Goal: Task Accomplishment & Management: Complete application form

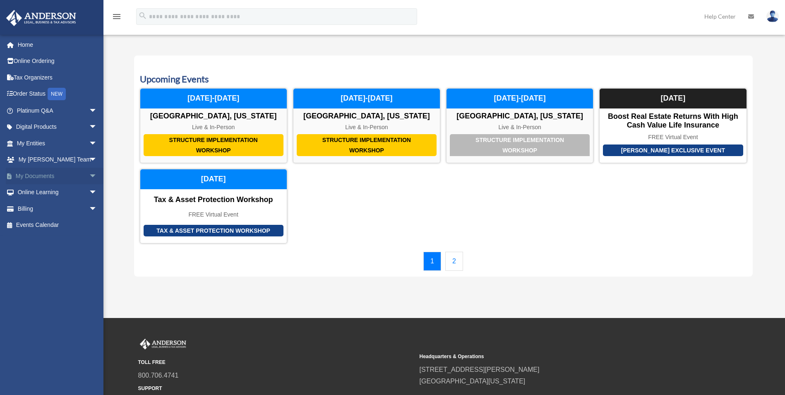
click at [89, 176] on span "arrow_drop_down" at bounding box center [97, 176] width 17 height 17
click at [32, 191] on link "Box" at bounding box center [61, 192] width 98 height 17
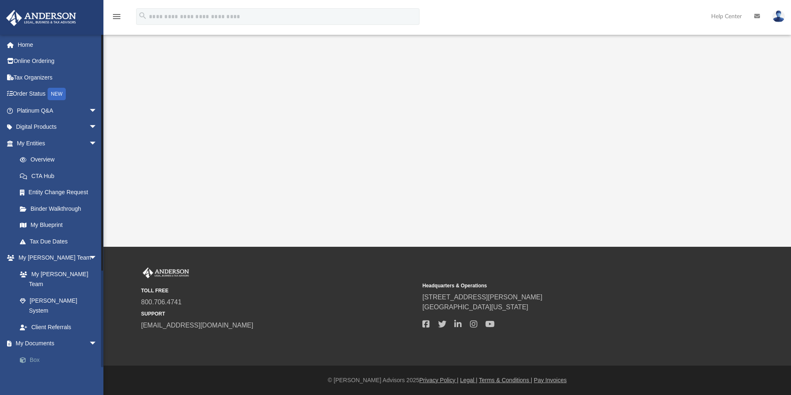
click at [37, 351] on link "Box" at bounding box center [61, 359] width 98 height 17
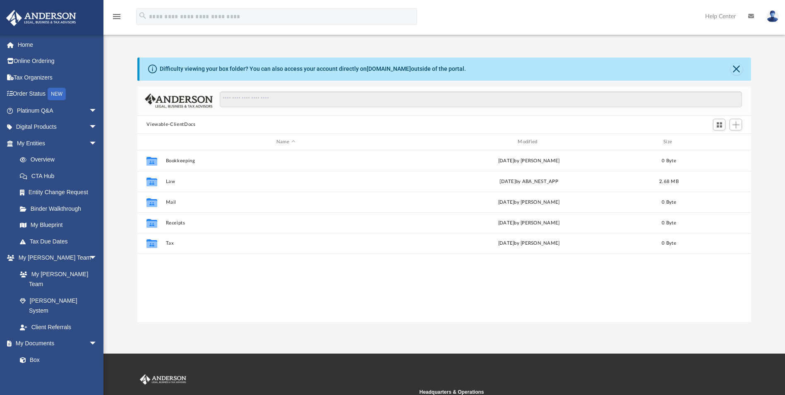
scroll to position [182, 608]
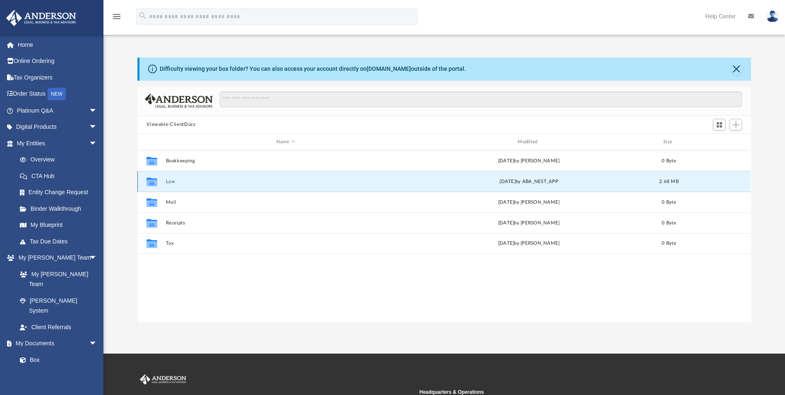
click at [201, 181] on button "Law" at bounding box center [286, 181] width 240 height 5
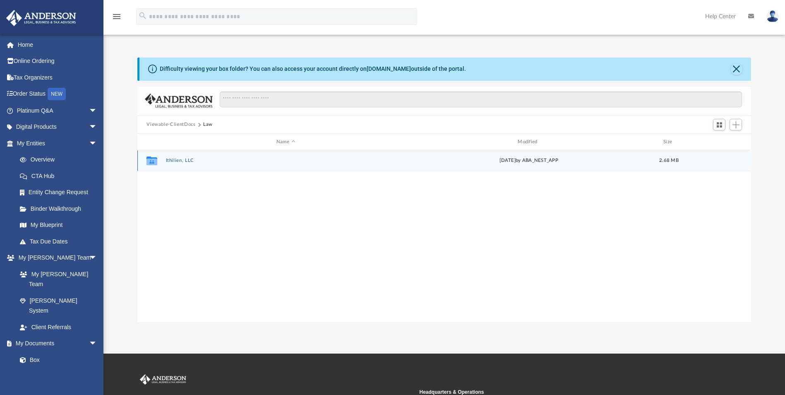
click at [178, 158] on button "Ithilien, LLC" at bounding box center [286, 160] width 240 height 5
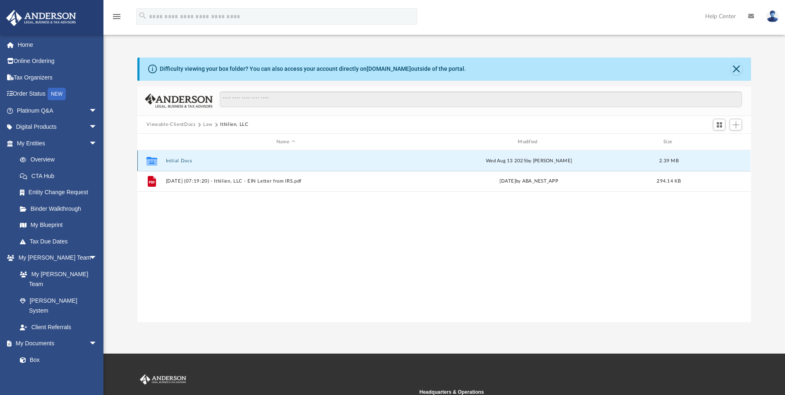
click at [173, 159] on button "Initial Docs" at bounding box center [286, 160] width 240 height 5
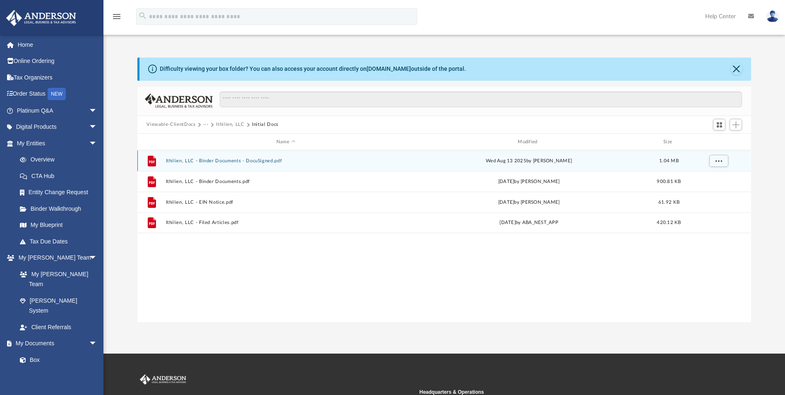
click at [251, 158] on button "Ithilien, LLC - Binder Documents - DocuSigned.pdf" at bounding box center [286, 160] width 240 height 5
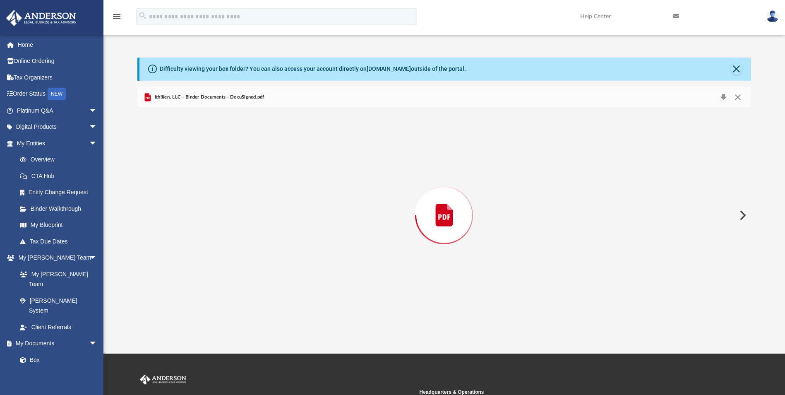
scroll to position [40227, 0]
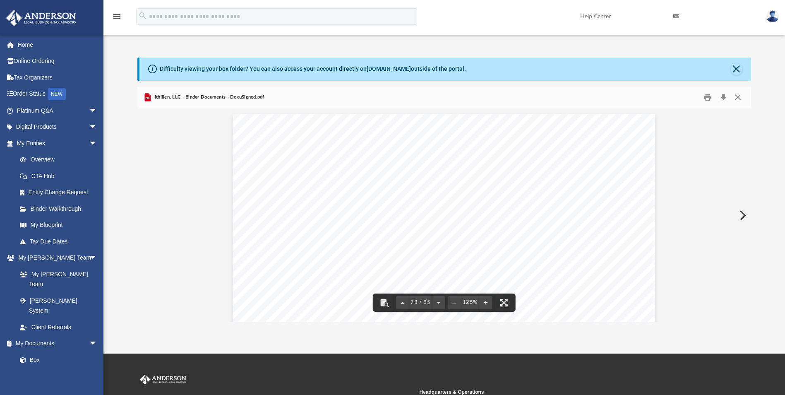
click at [431, 215] on span "The various rights, options, elections and remedies of Landlord contained in th…" at bounding box center [457, 217] width 298 height 8
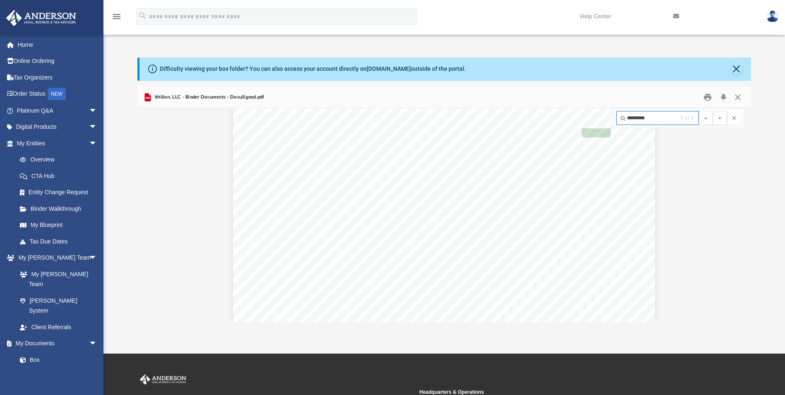
scroll to position [2297, 0]
type input "*********"
click at [713, 111] on button "File preview" at bounding box center [720, 118] width 14 height 14
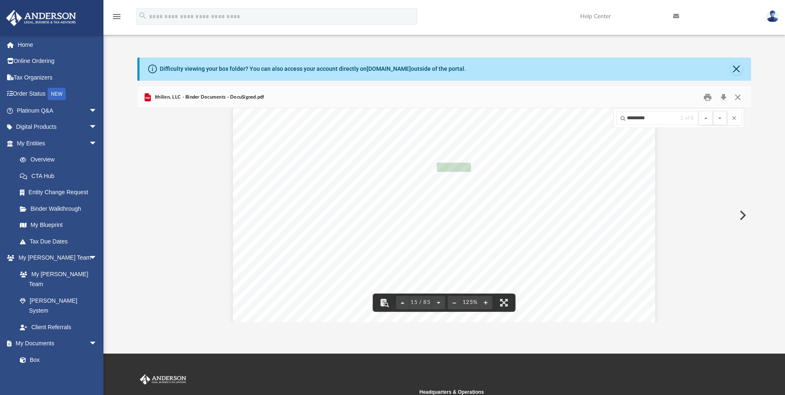
scroll to position [7840, 0]
click at [713, 111] on button "File preview" at bounding box center [720, 118] width 14 height 14
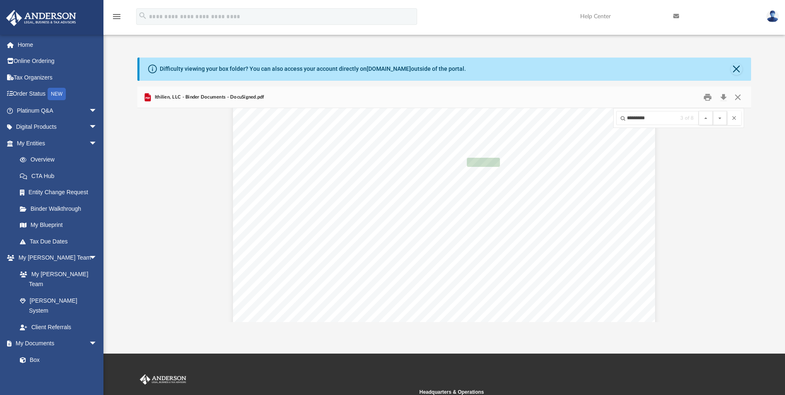
scroll to position [8460, 0]
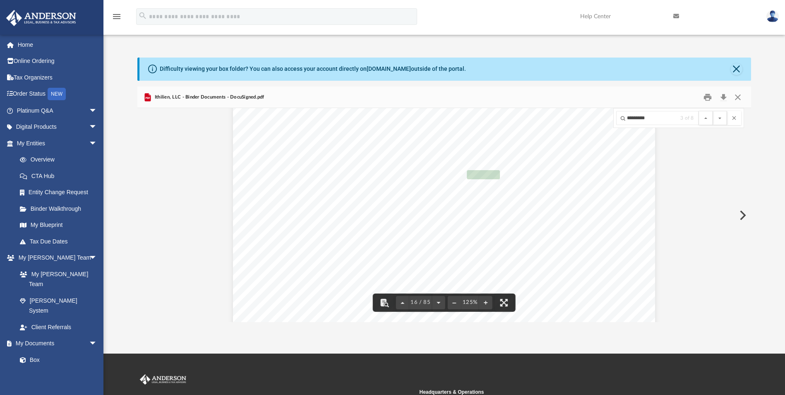
click at [713, 111] on button "File preview" at bounding box center [720, 118] width 14 height 14
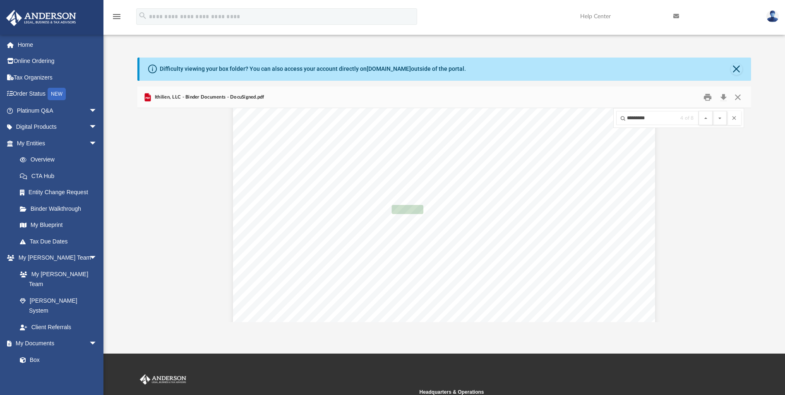
scroll to position [18632, 0]
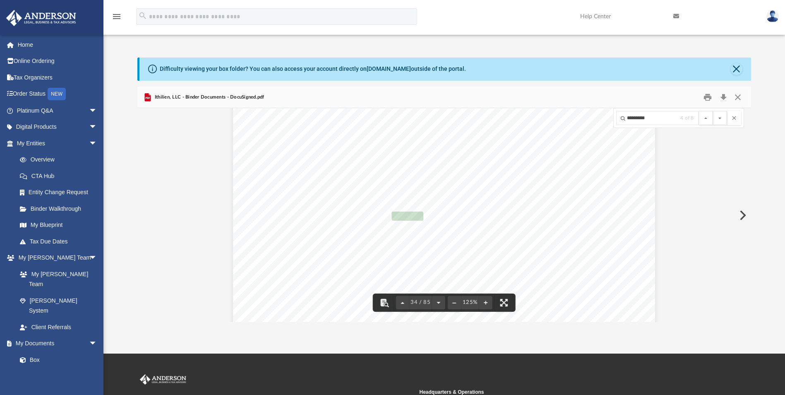
click at [713, 111] on button "File preview" at bounding box center [720, 118] width 14 height 14
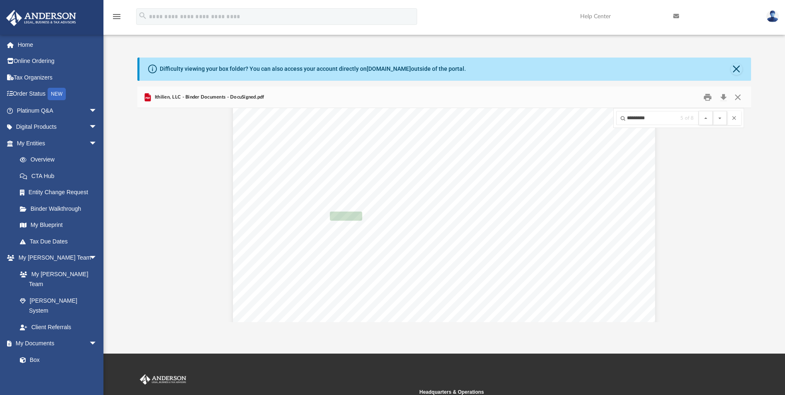
click at [713, 111] on button "File preview" at bounding box center [720, 118] width 14 height 14
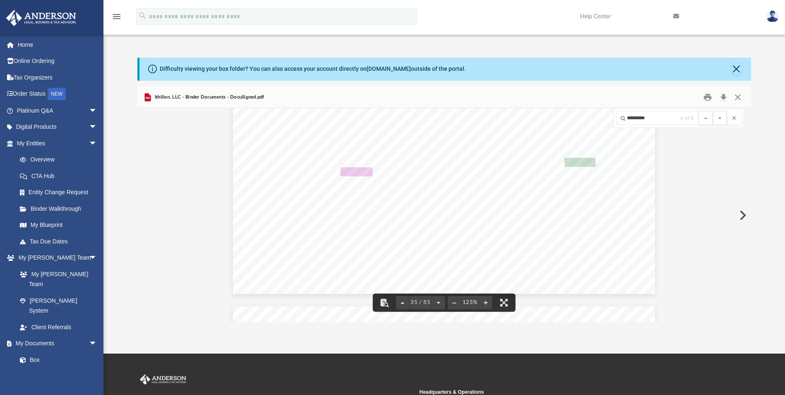
scroll to position [19350, 0]
click at [713, 111] on button "File preview" at bounding box center [720, 118] width 14 height 14
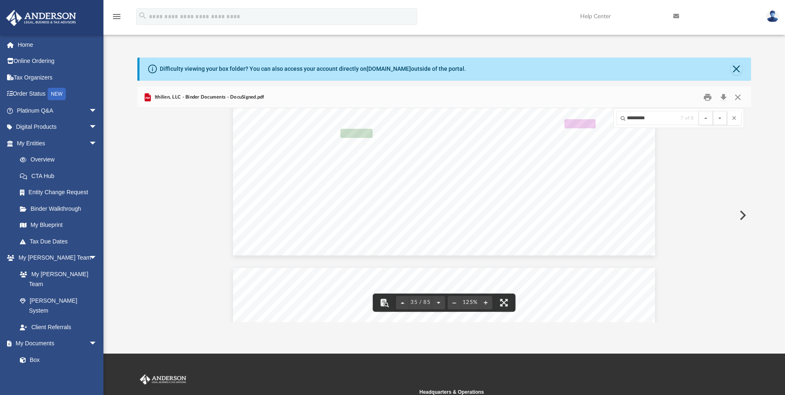
click at [713, 111] on button "File preview" at bounding box center [720, 118] width 14 height 14
click at [682, 118] on span "8 of 8" at bounding box center [687, 117] width 14 height 5
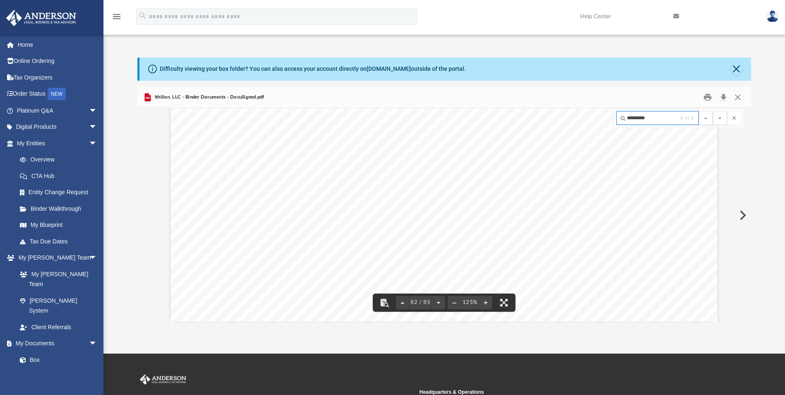
drag, startPoint x: 660, startPoint y: 118, endPoint x: 594, endPoint y: 118, distance: 65.8
click at [594, 118] on div "Lease Agreement Page 6 of 6 IN WITNESS WHEREOF , the parties hereto have execut…" at bounding box center [443, 215] width 613 height 214
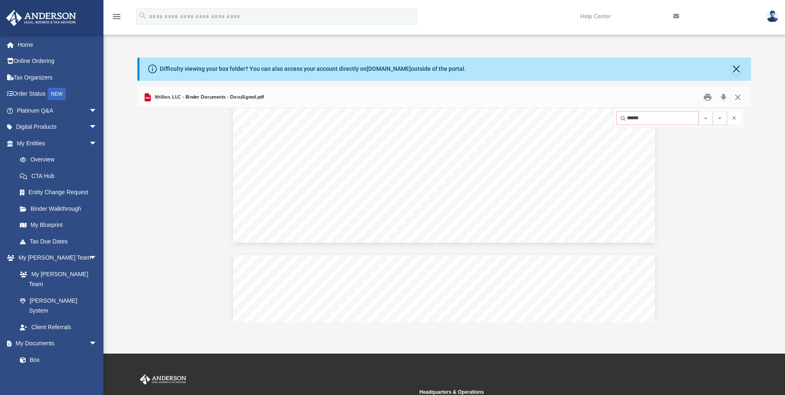
type input "******"
click at [713, 111] on button "File preview" at bounding box center [720, 118] width 14 height 14
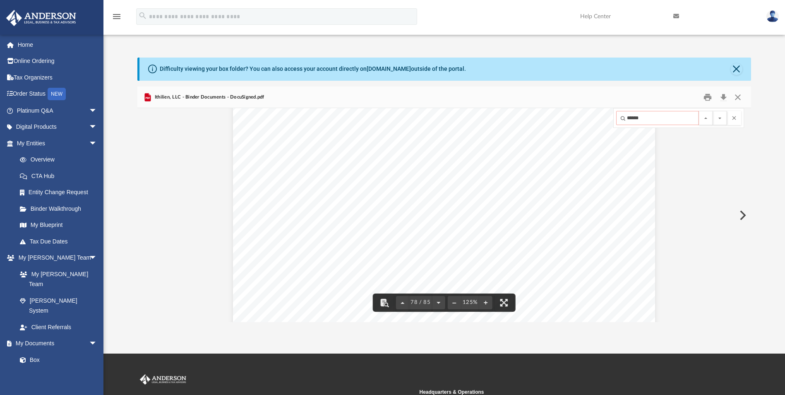
scroll to position [43055, 0]
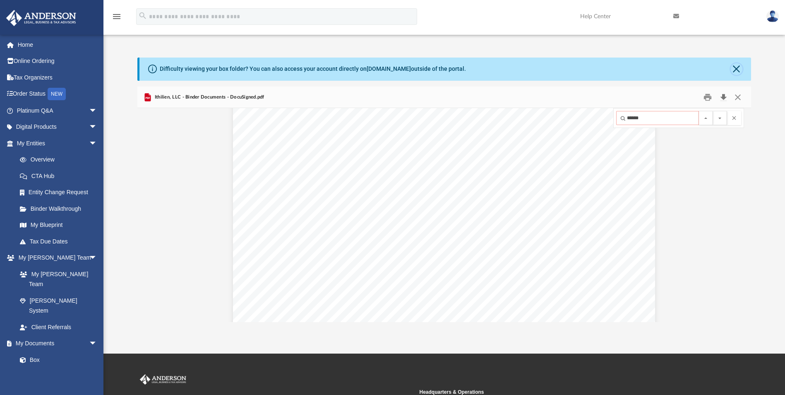
drag, startPoint x: 734, startPoint y: 70, endPoint x: 723, endPoint y: 91, distance: 24.2
click at [734, 70] on button "Close" at bounding box center [737, 69] width 12 height 12
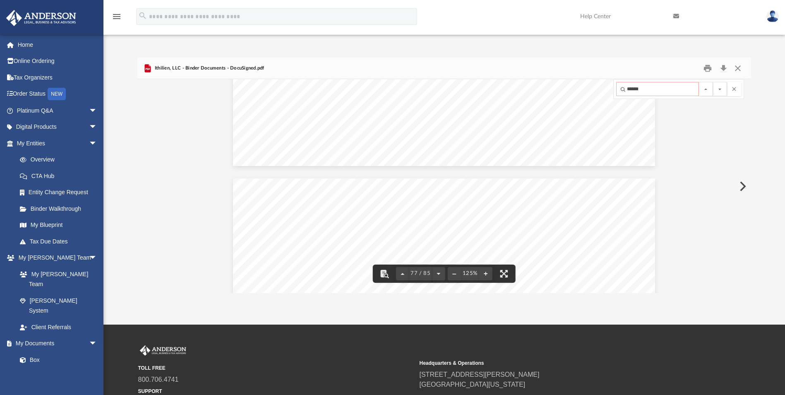
scroll to position [42848, 0]
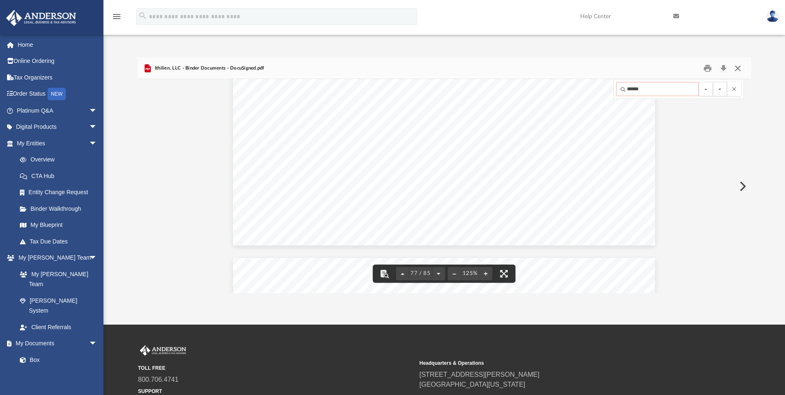
click at [736, 67] on button "Close" at bounding box center [737, 68] width 15 height 13
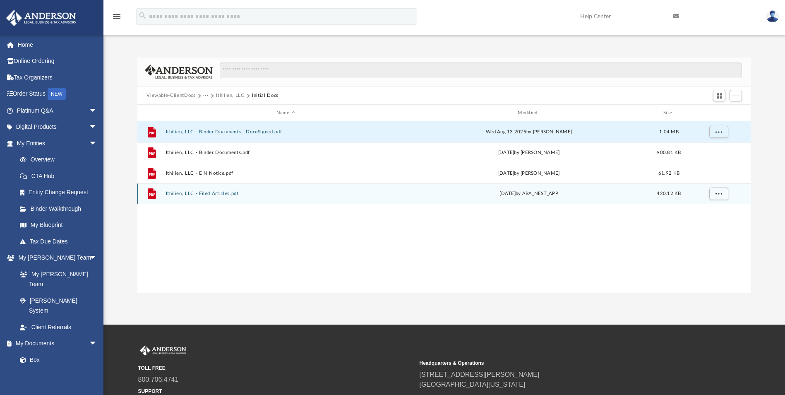
click at [222, 193] on button "Ithilien, LLC - Filed Articles.pdf" at bounding box center [286, 193] width 240 height 5
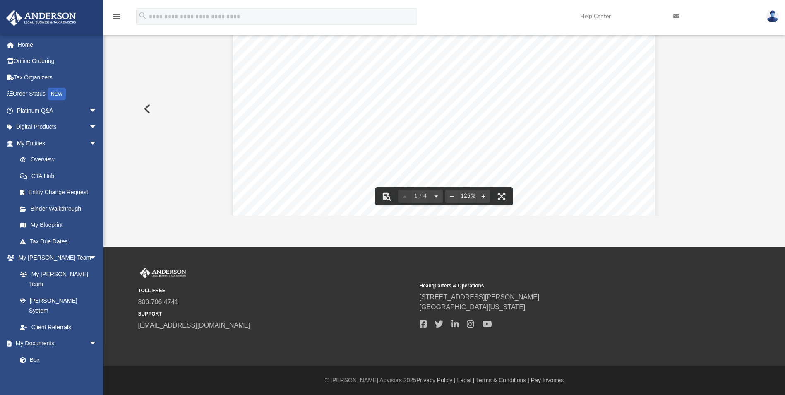
scroll to position [0, 0]
click at [147, 104] on button "Preview" at bounding box center [146, 108] width 18 height 23
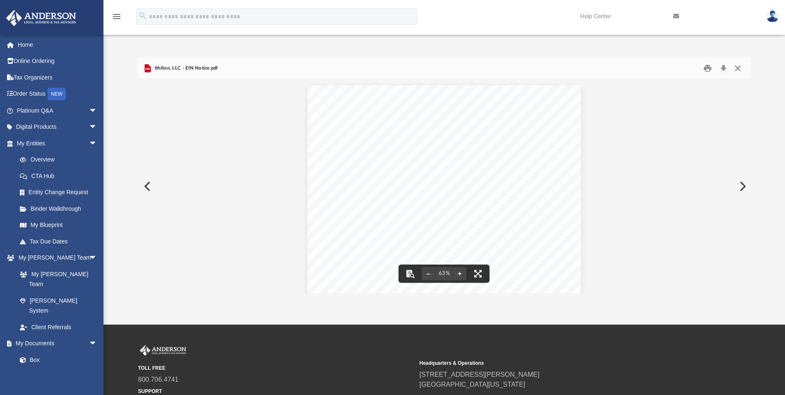
click at [743, 69] on button "Close" at bounding box center [737, 68] width 15 height 13
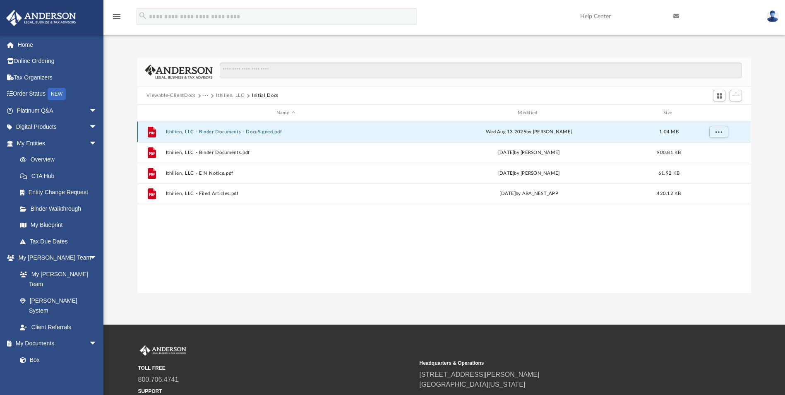
click at [238, 132] on button "Ithilien, LLC - Binder Documents - DocuSigned.pdf" at bounding box center [286, 131] width 240 height 5
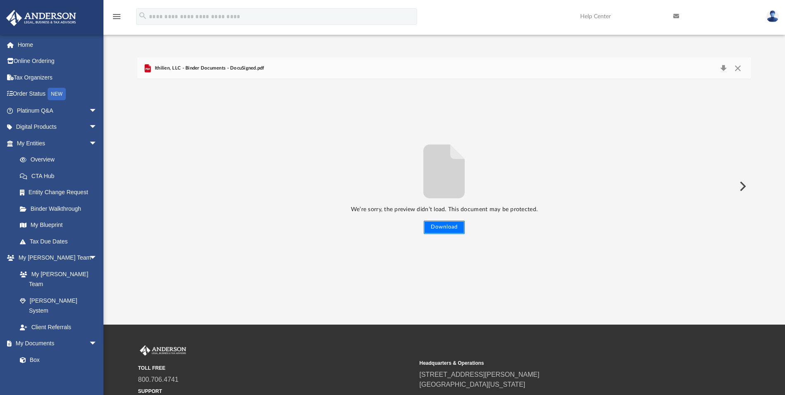
click at [444, 224] on button "Download" at bounding box center [444, 227] width 41 height 13
click at [29, 45] on link "Home" at bounding box center [58, 44] width 104 height 17
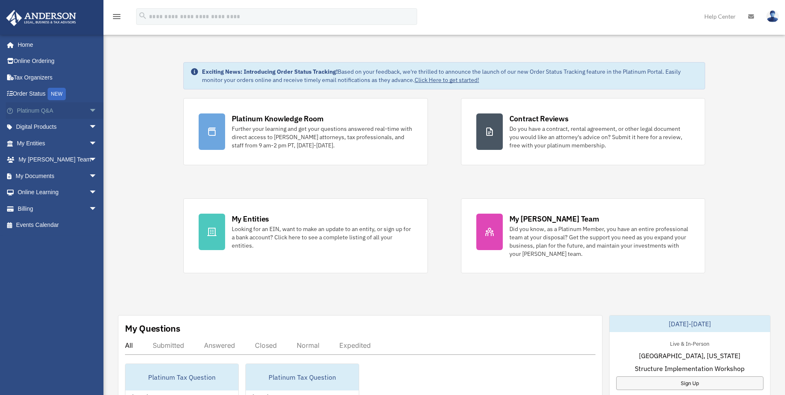
click at [89, 110] on span "arrow_drop_down" at bounding box center [97, 110] width 17 height 17
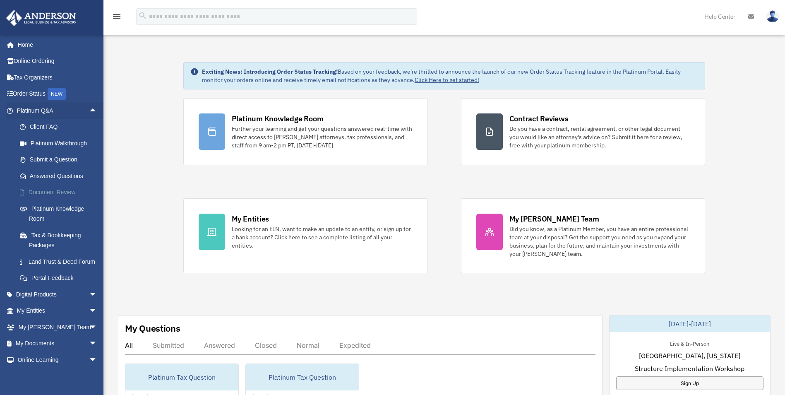
click at [64, 194] on link "Document Review" at bounding box center [61, 192] width 98 height 17
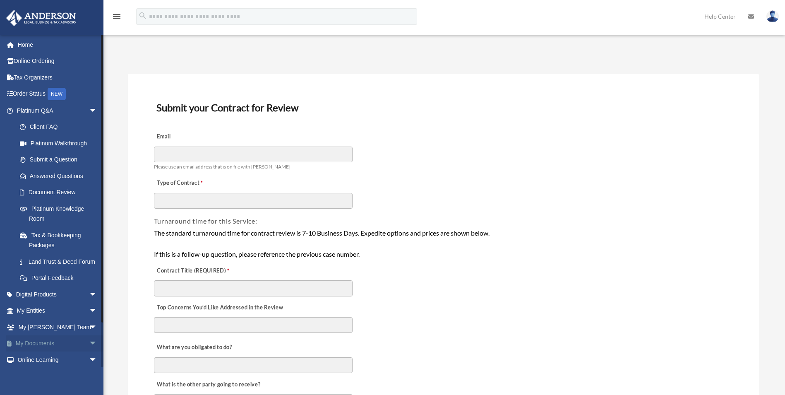
click at [89, 352] on span "arrow_drop_down" at bounding box center [97, 343] width 17 height 17
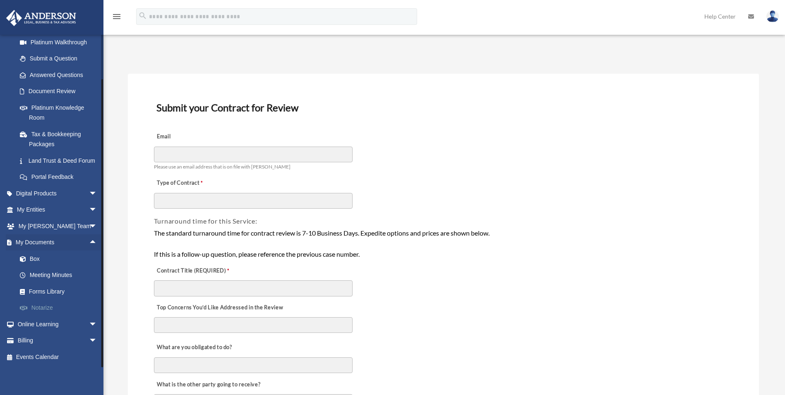
scroll to position [111, 0]
click at [56, 291] on link "Forms Library" at bounding box center [61, 291] width 98 height 17
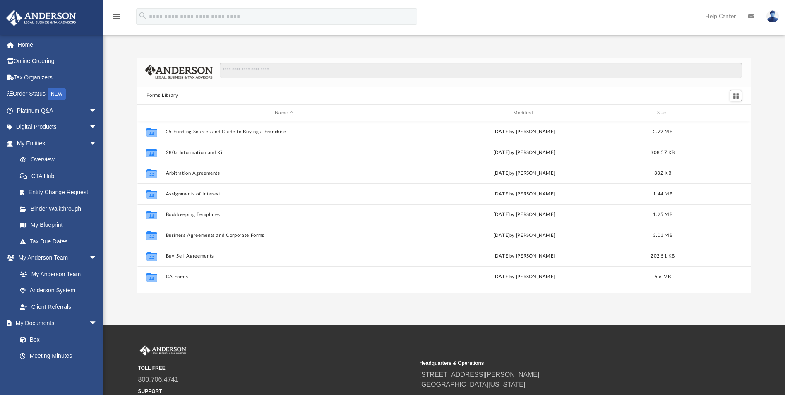
scroll to position [182, 608]
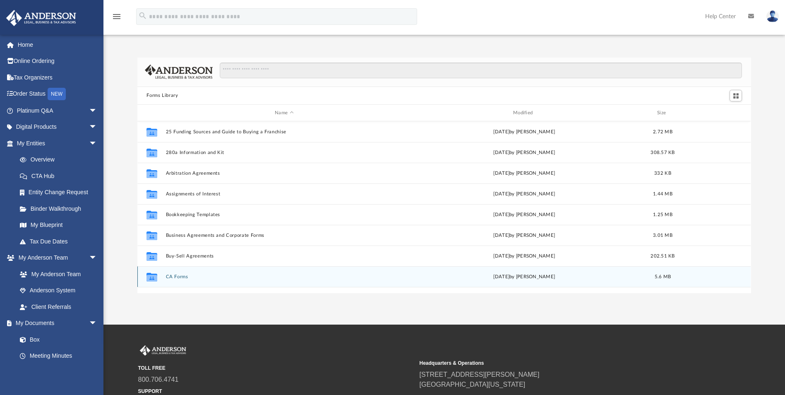
click at [184, 278] on button "CA Forms" at bounding box center [284, 276] width 237 height 5
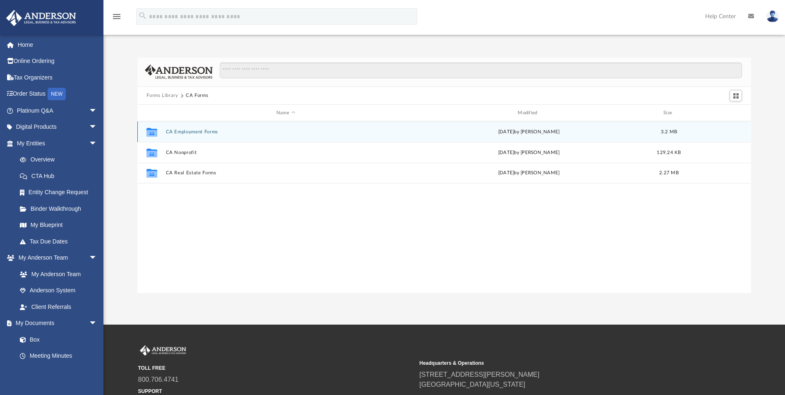
click at [201, 131] on button "CA Employment Forms" at bounding box center [286, 131] width 240 height 5
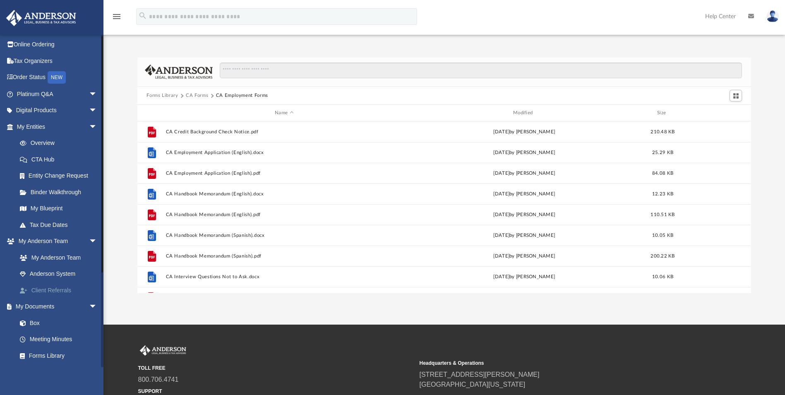
scroll to position [41, 0]
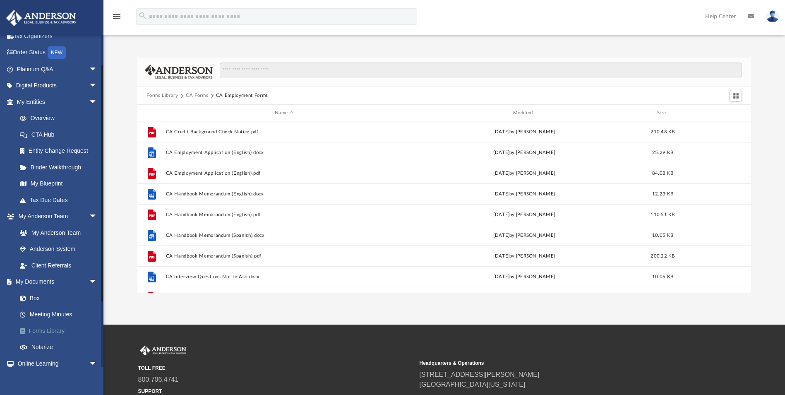
click at [57, 331] on link "Forms Library" at bounding box center [61, 330] width 98 height 17
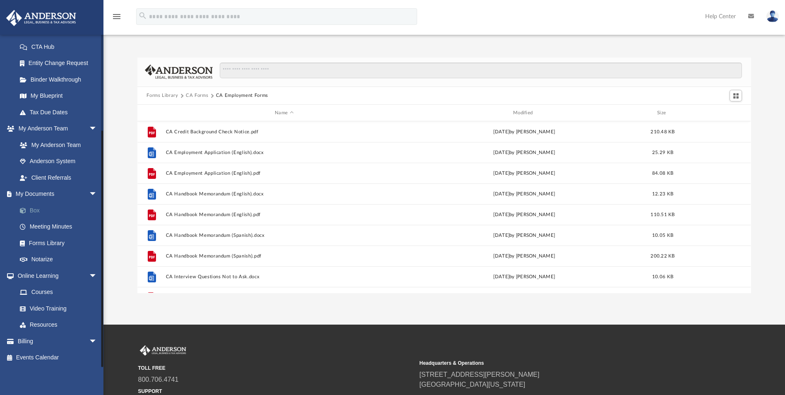
scroll to position [130, 0]
click at [44, 356] on link "Events Calendar" at bounding box center [58, 357] width 104 height 17
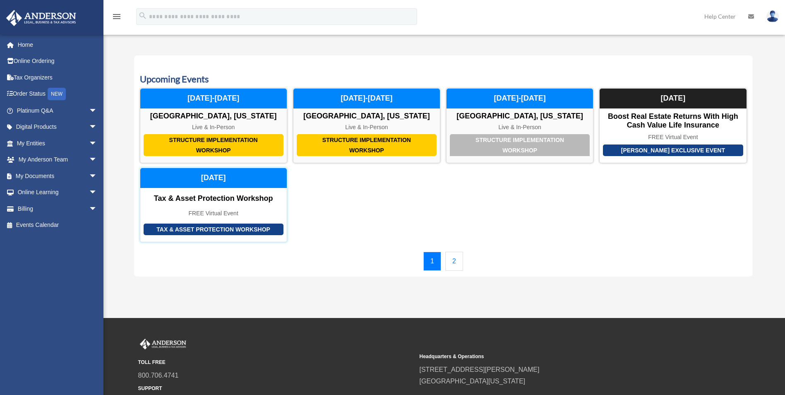
click at [213, 206] on div "Tax & Asset Protection Workshop Tax & Asset Protection Workshop FREE Virtual Ev…" at bounding box center [213, 205] width 147 height 74
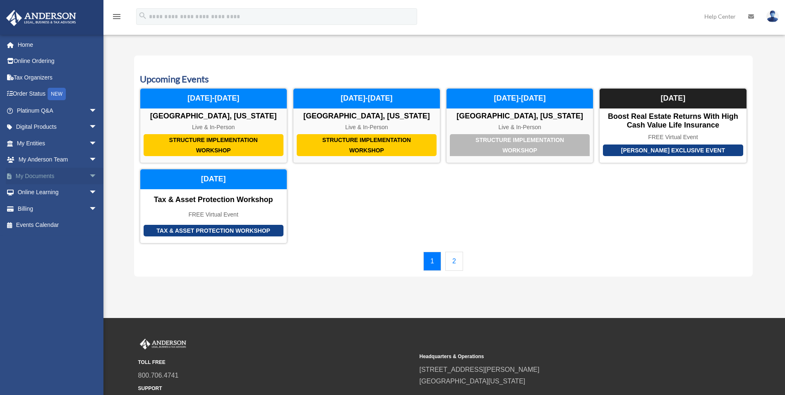
click at [89, 175] on span "arrow_drop_down" at bounding box center [97, 176] width 17 height 17
click at [44, 207] on link "Meeting Minutes" at bounding box center [61, 208] width 98 height 17
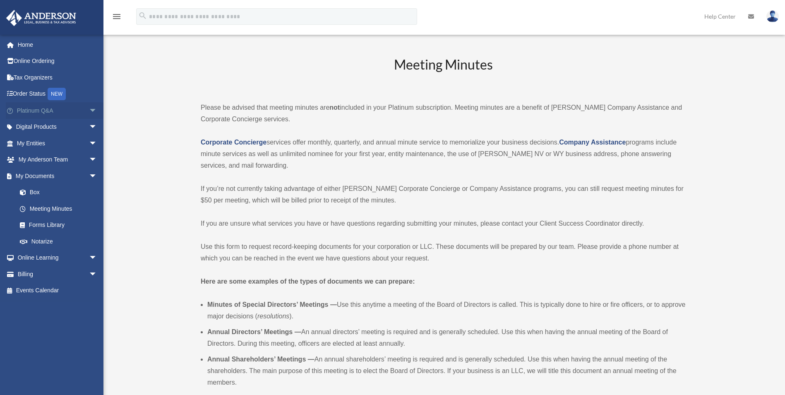
click at [89, 107] on span "arrow_drop_down" at bounding box center [97, 110] width 17 height 17
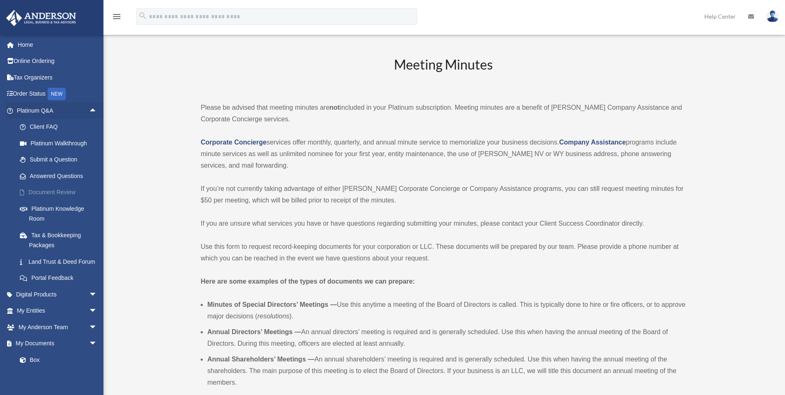
click at [57, 191] on link "Document Review" at bounding box center [61, 192] width 98 height 17
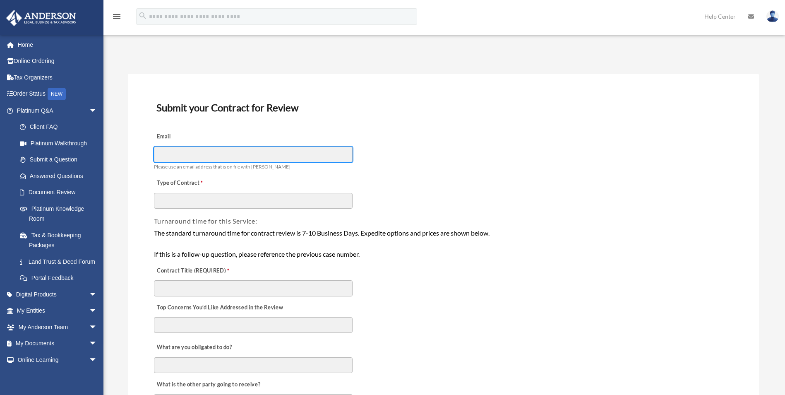
click at [168, 156] on input "Email" at bounding box center [253, 155] width 199 height 16
type input "**********"
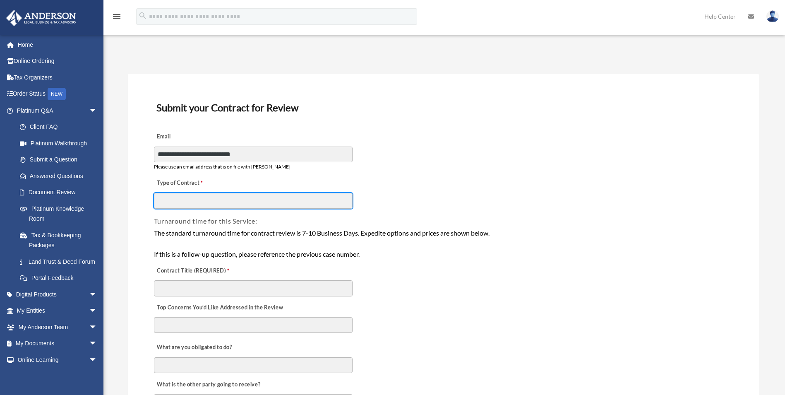
click at [193, 202] on input "Type of Contract" at bounding box center [253, 201] width 199 height 16
type input "**********"
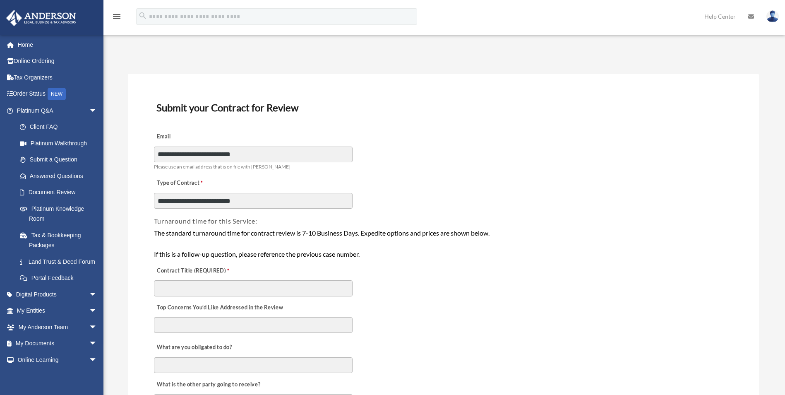
click at [192, 238] on div "The standard turnaround time for contract review is 7-10 Business Days. Expedit…" at bounding box center [443, 244] width 579 height 32
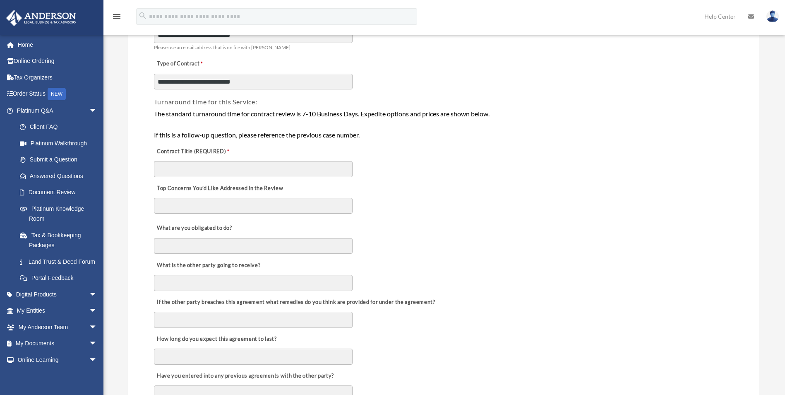
scroll to position [124, 0]
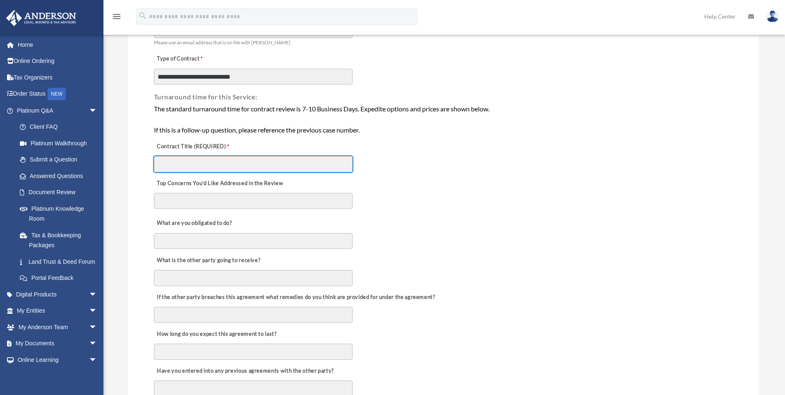
click at [210, 160] on input "Contract Title (REQUIRED)" at bounding box center [253, 164] width 199 height 16
type input "**********"
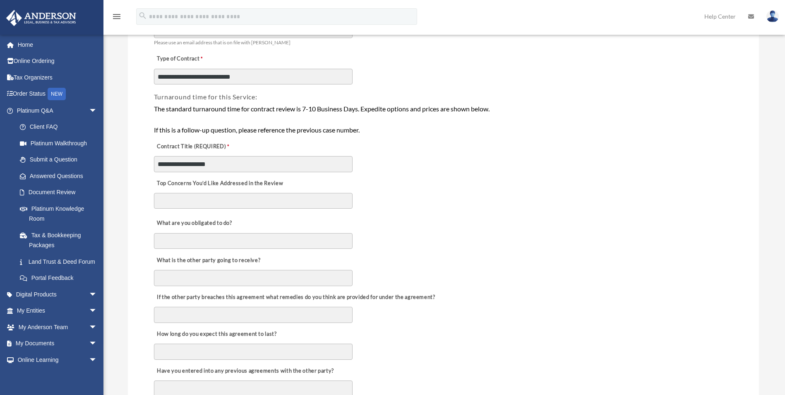
click at [197, 196] on textarea "Top Concerns You’d Like Addressed in the Review" at bounding box center [253, 201] width 199 height 16
type textarea "*"
type textarea "**********"
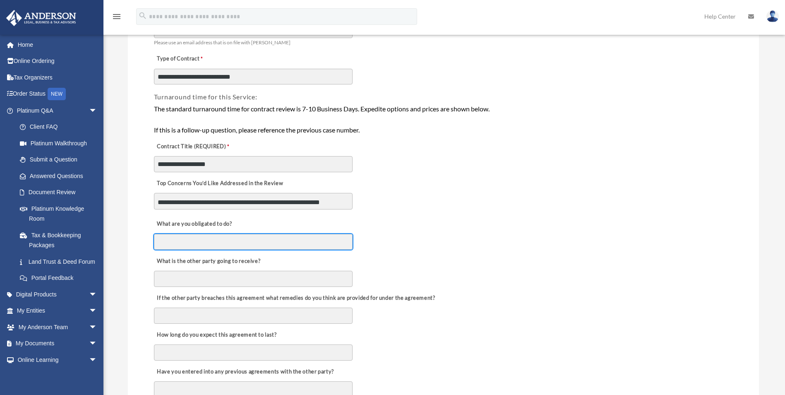
click at [177, 240] on input "What are you obligated to do?" at bounding box center [253, 242] width 199 height 16
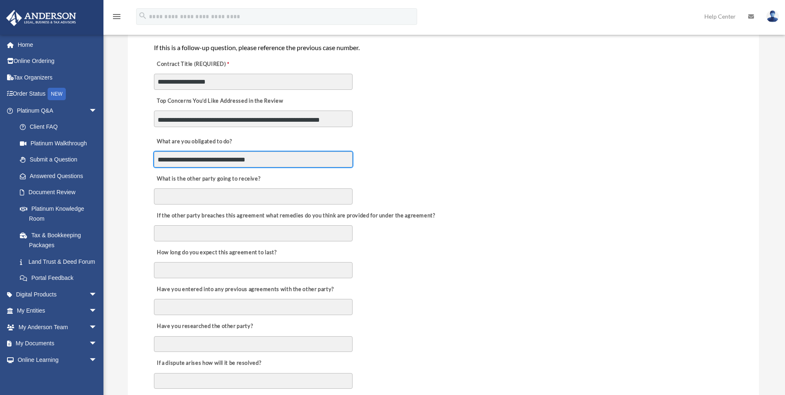
scroll to position [207, 0]
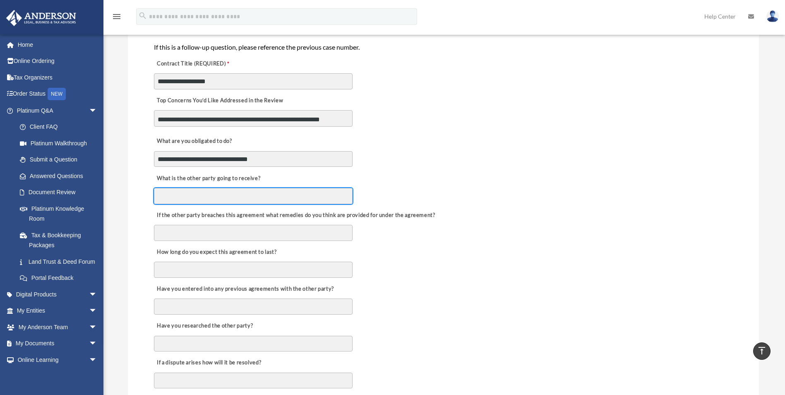
click at [216, 189] on input "What is the other party going to receive?" at bounding box center [253, 196] width 199 height 16
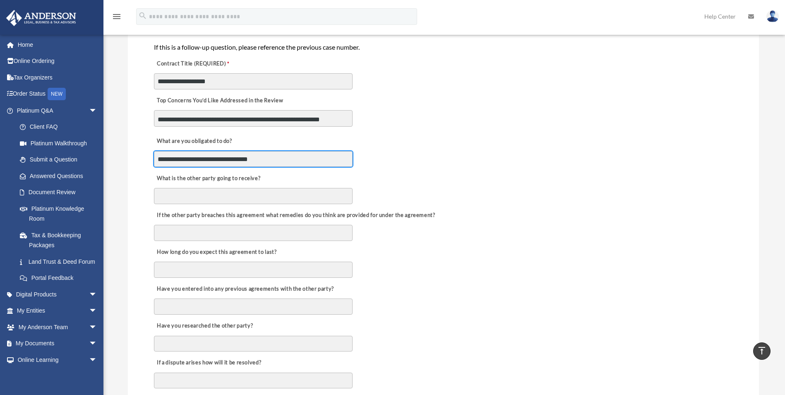
click at [220, 159] on input "**********" at bounding box center [253, 159] width 199 height 16
click at [229, 157] on input "**********" at bounding box center [253, 159] width 199 height 16
type input "**********"
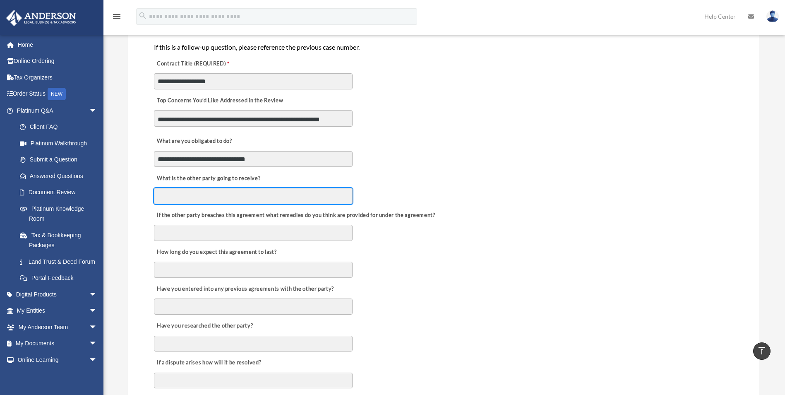
click at [204, 196] on input "What is the other party going to receive?" at bounding box center [253, 196] width 199 height 16
type input "*****"
click at [360, 231] on div "If the other party breaches this agreement what remedies do you think are provi…" at bounding box center [443, 223] width 581 height 37
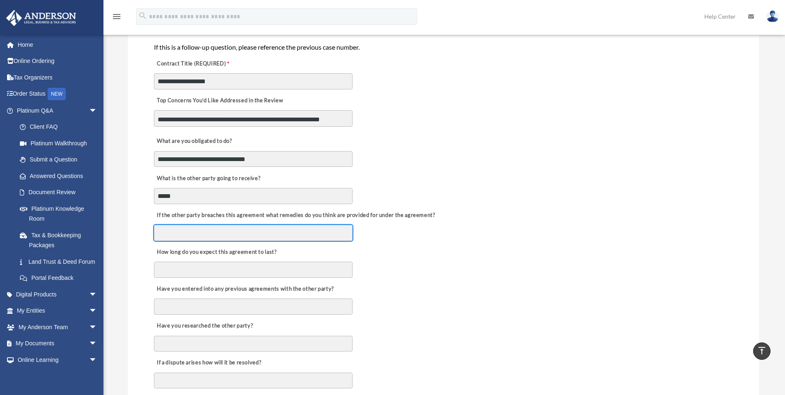
click at [174, 233] on input "If the other party breaches this agreement what remedies do you think are provi…" at bounding box center [253, 233] width 199 height 16
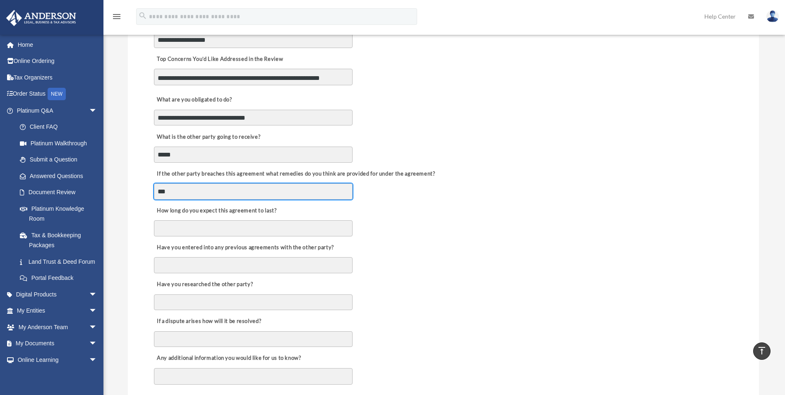
type input "***"
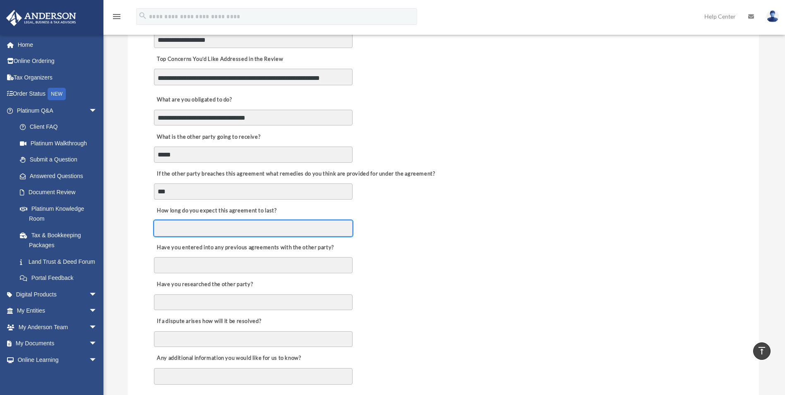
click at [168, 227] on input "How long do you expect this agreement to last?" at bounding box center [253, 228] width 199 height 16
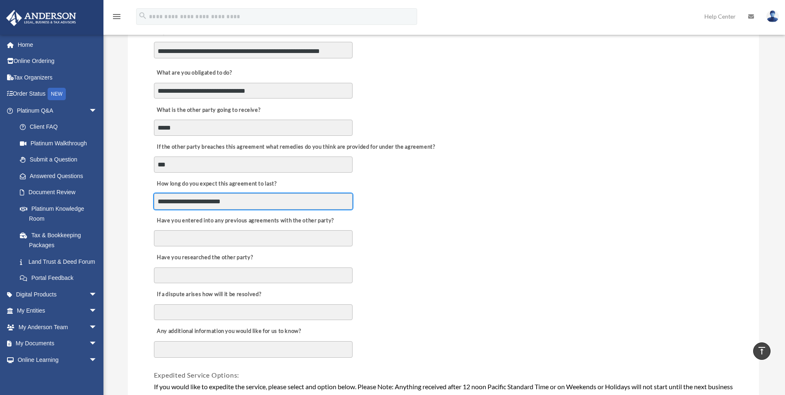
scroll to position [290, 0]
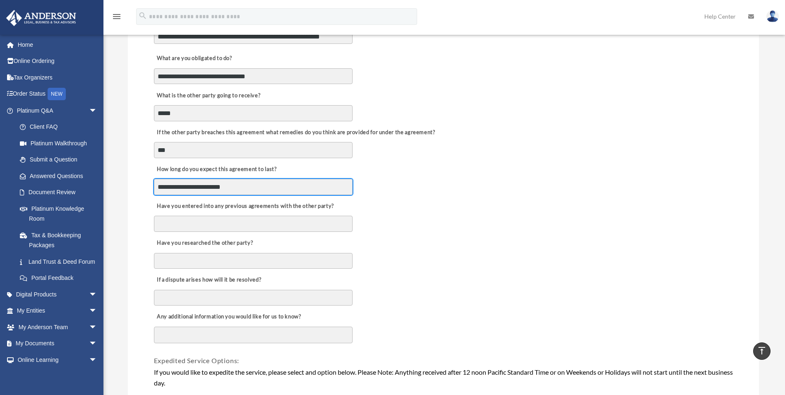
type input "**********"
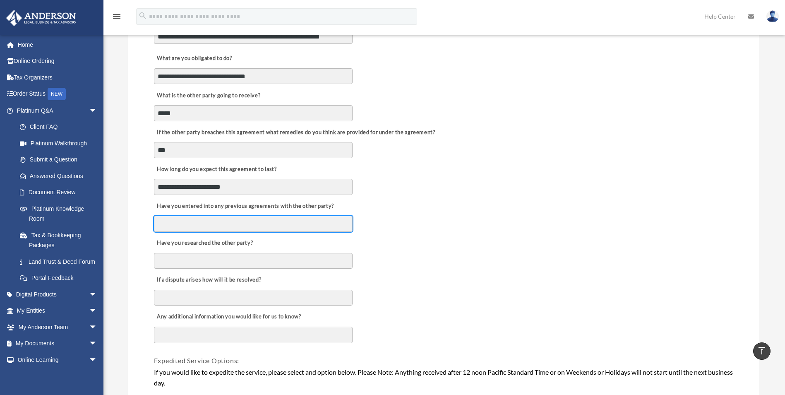
click at [220, 220] on input "Have you entered into any previous agreements with the other party?" at bounding box center [253, 224] width 199 height 16
type input "**"
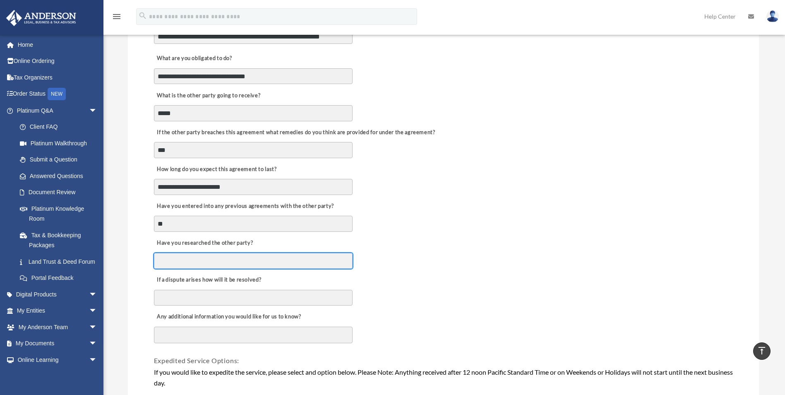
click at [213, 261] on input "Have you researched the other party?" at bounding box center [253, 261] width 199 height 16
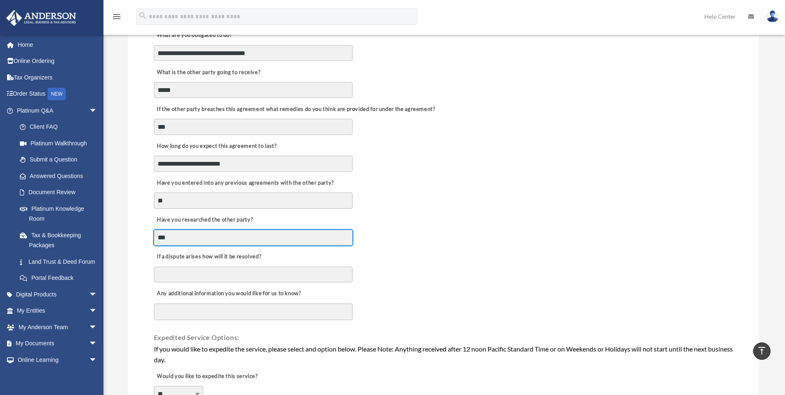
scroll to position [331, 0]
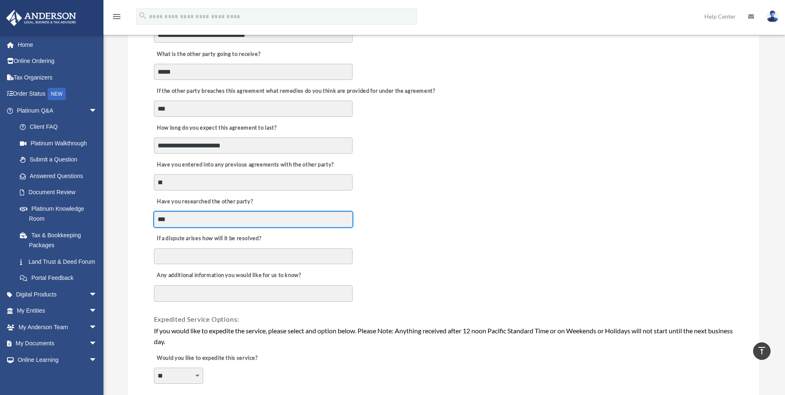
type input "***"
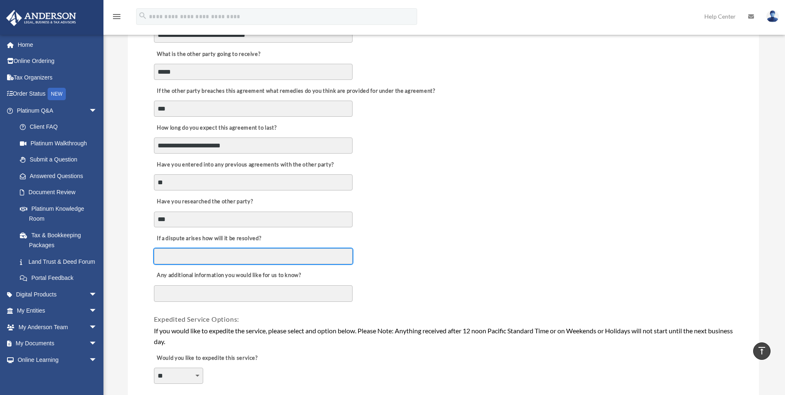
click at [206, 257] on input "If a dispute arises how will it be resolved?" at bounding box center [253, 256] width 199 height 16
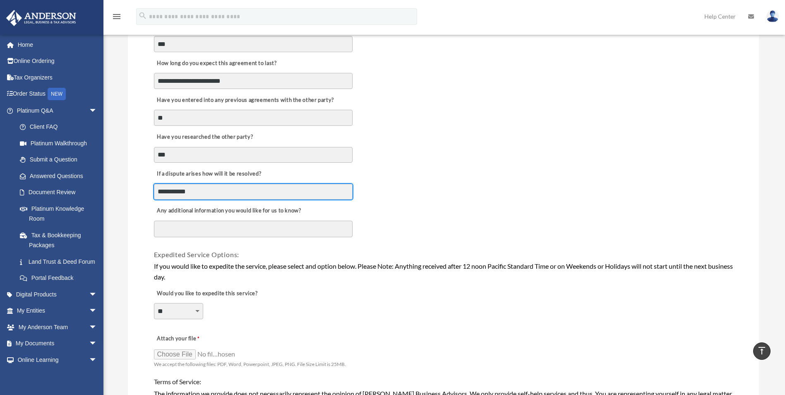
scroll to position [414, 0]
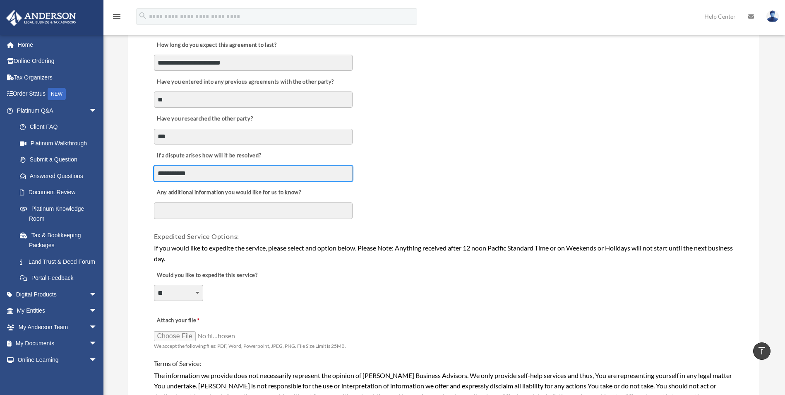
type input "**********"
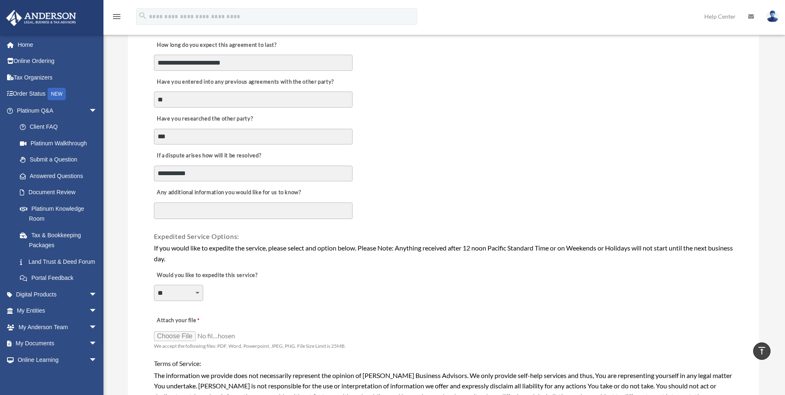
click at [176, 209] on textarea "Any additional information you would like for us to know?" at bounding box center [253, 210] width 199 height 17
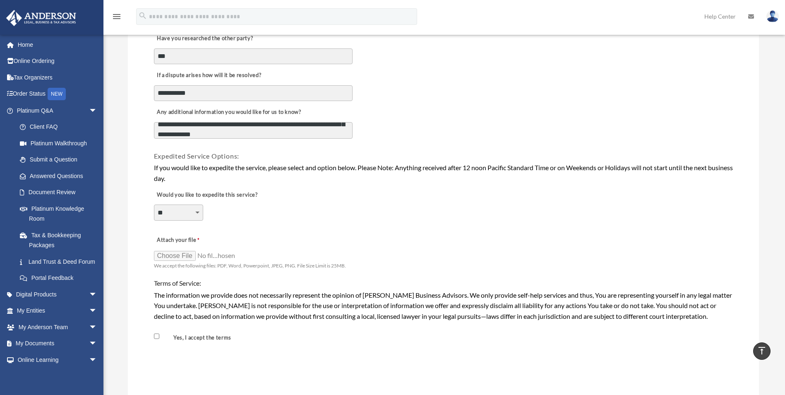
scroll to position [497, 0]
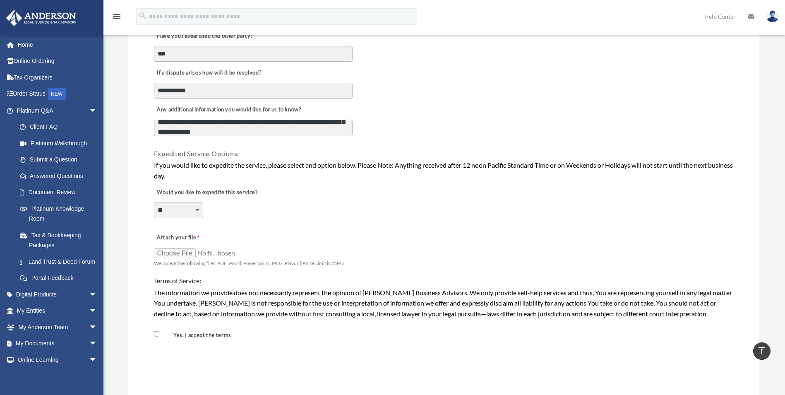
type textarea "**********"
click at [181, 253] on input "Attach your file" at bounding box center [195, 253] width 83 height 12
type input "**********"
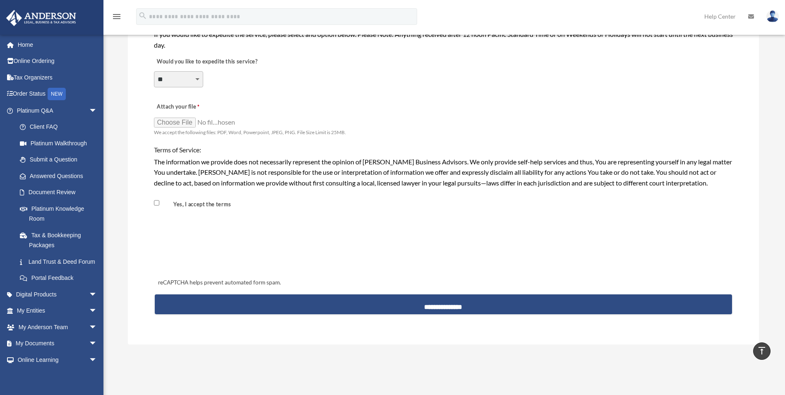
scroll to position [662, 0]
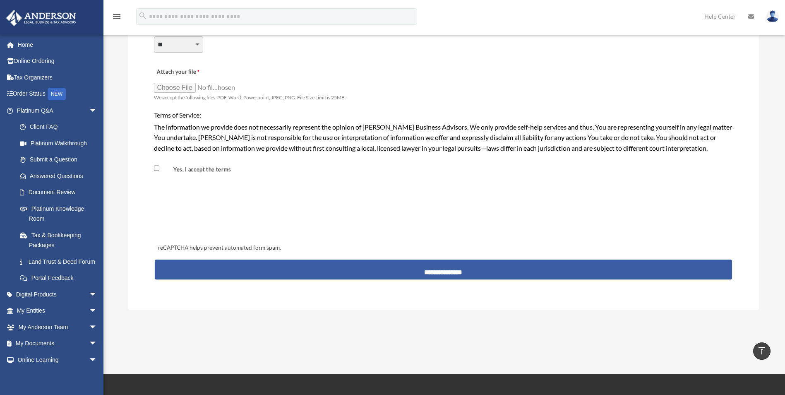
click at [423, 273] on input "**********" at bounding box center [443, 269] width 577 height 20
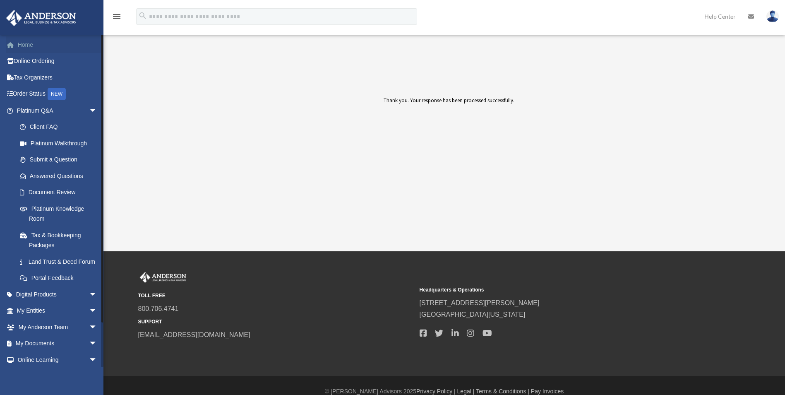
click at [31, 47] on link "Home" at bounding box center [58, 44] width 104 height 17
